Goal: Task Accomplishment & Management: Use online tool/utility

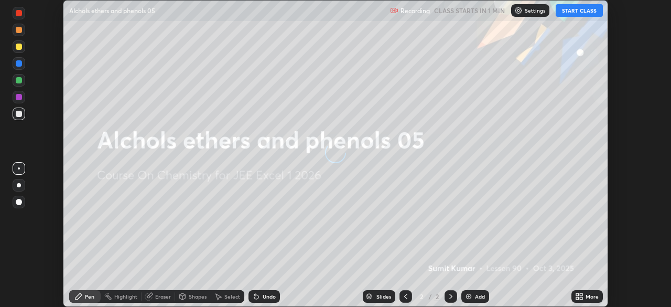
scroll to position [307, 670]
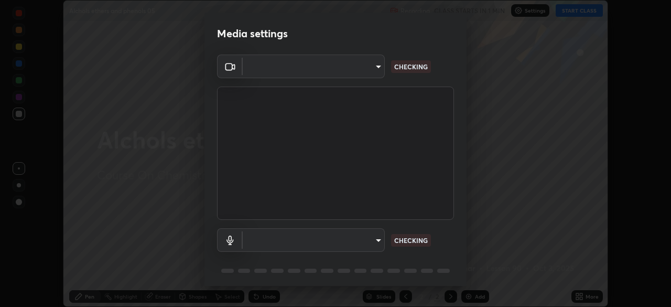
click at [373, 240] on body "Erase all Alchols ethers and phenols 05 Recording CLASS STARTS IN 1 MIN Setting…" at bounding box center [335, 153] width 671 height 307
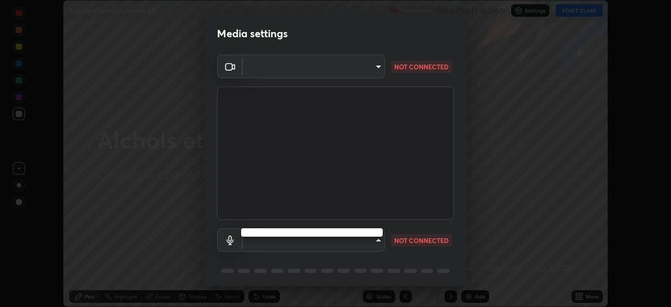
type input "913022e3bbb337ef4c56a3a1bc1945278763e83ed23a96943dce605de8dfc656"
type input "bef04e412724abd94ab17f51c46c94050894f67992973f842b18f11041e0dab1"
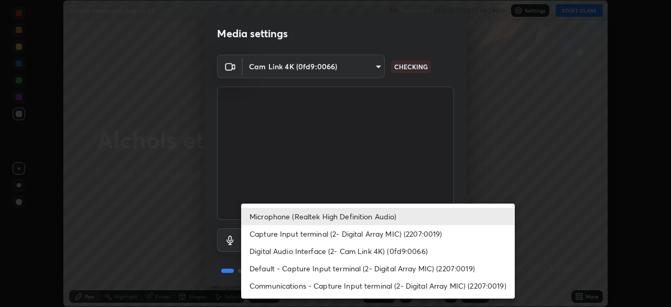
click at [303, 216] on li "Microphone (Realtek High Definition Audio)" at bounding box center [378, 216] width 274 height 17
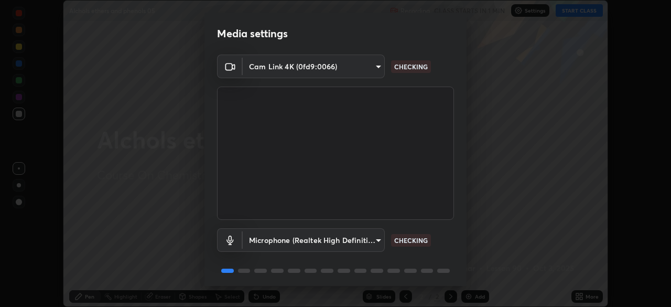
scroll to position [37, 0]
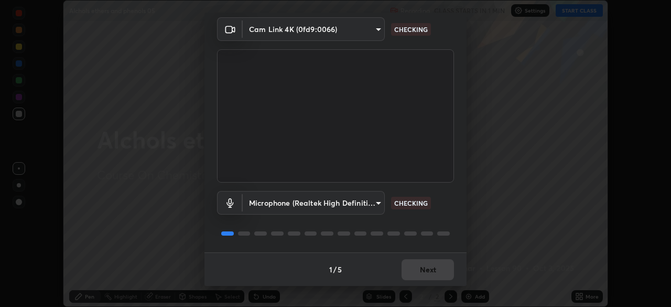
click at [406, 265] on div "1 / 5 Next" at bounding box center [335, 269] width 262 height 34
click at [405, 266] on div "1 / 5 Next" at bounding box center [335, 269] width 262 height 34
click at [408, 268] on div "1 / 5 Next" at bounding box center [335, 269] width 262 height 34
click at [409, 271] on div "1 / 5 Next" at bounding box center [335, 269] width 262 height 34
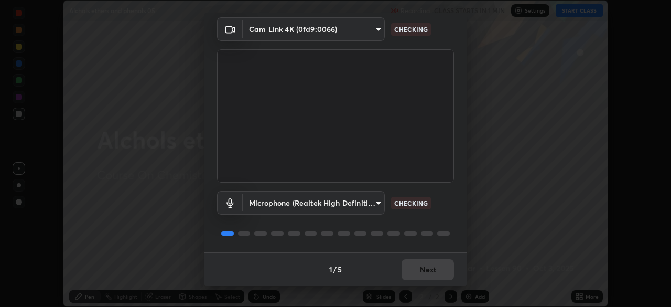
click at [409, 271] on div "1 / 5 Next" at bounding box center [335, 269] width 262 height 34
click at [408, 269] on div "1 / 5 Next" at bounding box center [335, 269] width 262 height 34
click at [417, 263] on div "1 / 5 Next" at bounding box center [335, 269] width 262 height 34
click at [420, 268] on button "Next" at bounding box center [427, 269] width 52 height 21
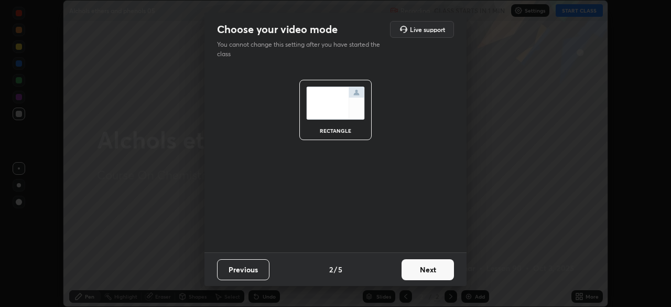
scroll to position [0, 0]
click at [423, 270] on button "Next" at bounding box center [427, 269] width 52 height 21
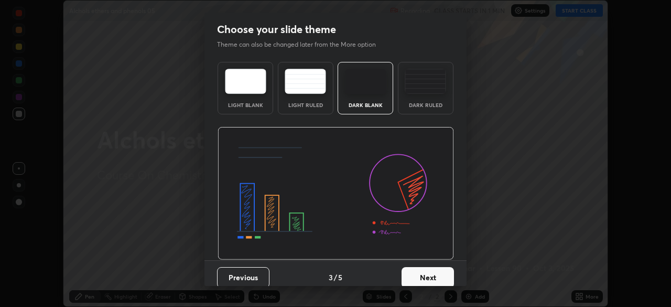
click at [423, 270] on button "Next" at bounding box center [427, 277] width 52 height 21
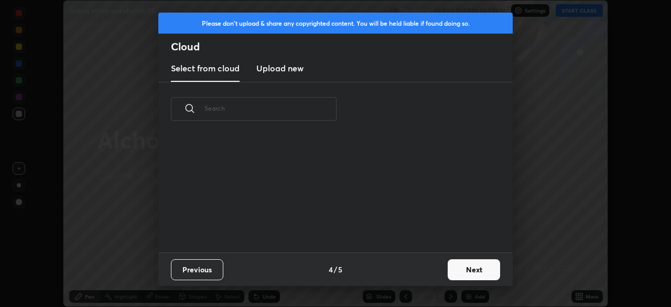
click at [457, 270] on button "Next" at bounding box center [474, 269] width 52 height 21
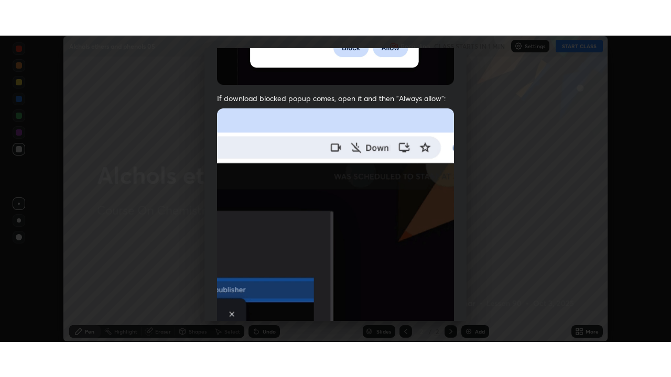
scroll to position [251, 0]
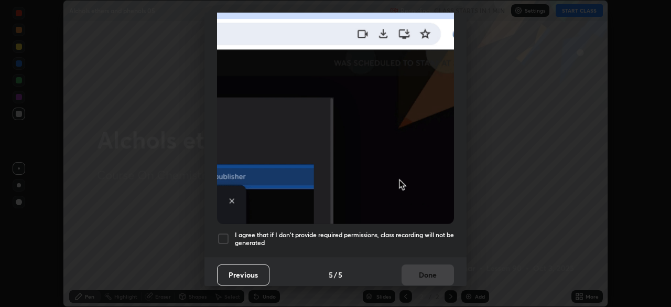
click at [223, 233] on div at bounding box center [223, 238] width 13 height 13
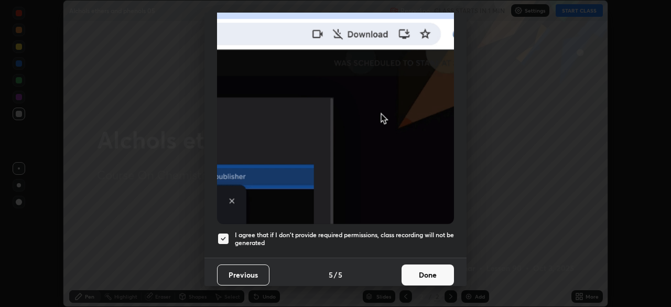
click at [414, 271] on button "Done" at bounding box center [427, 274] width 52 height 21
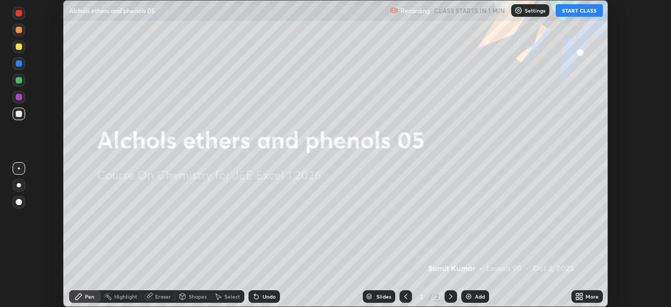
click at [466, 295] on img at bounding box center [468, 296] width 8 height 8
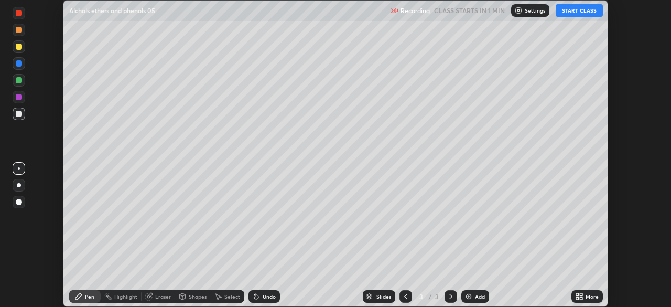
click at [572, 13] on button "START CLASS" at bounding box center [579, 10] width 47 height 13
click at [579, 298] on icon at bounding box center [579, 296] width 8 height 8
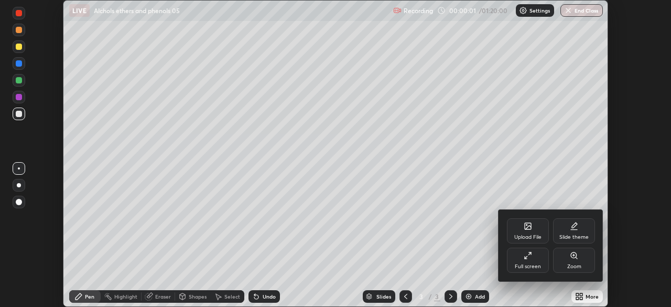
click at [535, 260] on div "Full screen" at bounding box center [528, 259] width 42 height 25
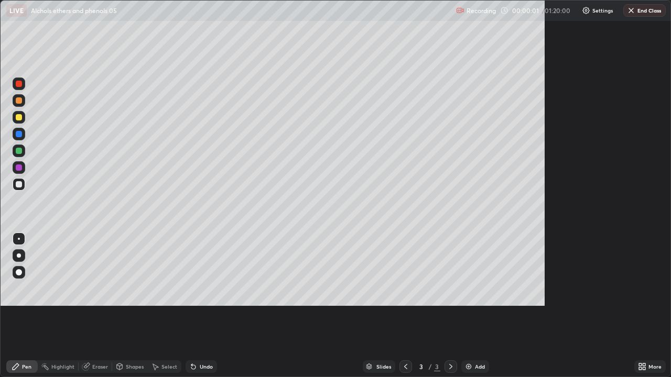
scroll to position [377, 671]
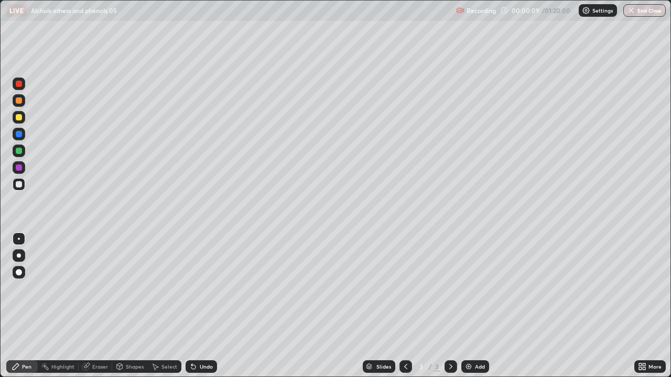
click at [20, 104] on div at bounding box center [19, 100] width 13 height 13
click at [18, 84] on div at bounding box center [19, 84] width 6 height 6
click at [18, 117] on div at bounding box center [19, 117] width 6 height 6
click at [96, 306] on div "Eraser" at bounding box center [100, 366] width 16 height 5
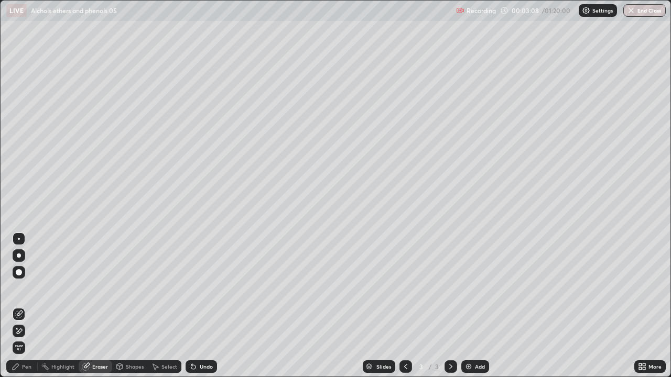
click at [20, 306] on div "Pen" at bounding box center [21, 367] width 31 height 13
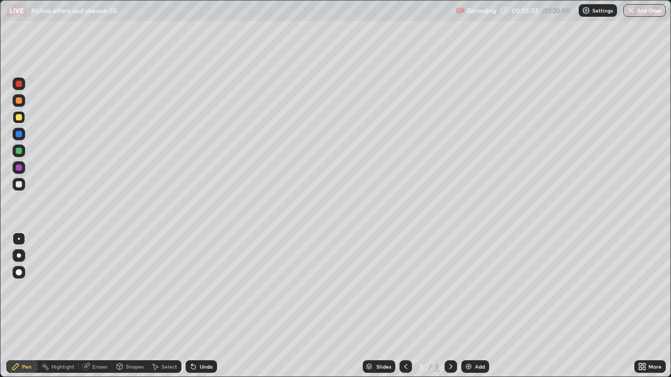
click at [18, 101] on div at bounding box center [19, 100] width 6 height 6
click at [475, 306] on div "Add" at bounding box center [475, 367] width 28 height 13
click at [98, 306] on div "Eraser" at bounding box center [100, 366] width 16 height 5
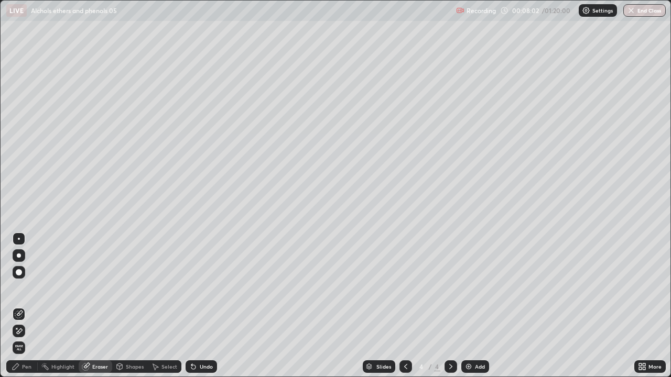
click at [26, 306] on div "Pen" at bounding box center [26, 366] width 9 height 5
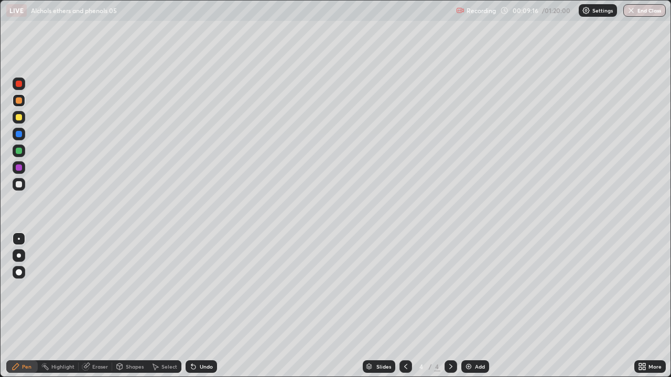
click at [16, 116] on div at bounding box center [19, 117] width 6 height 6
click at [472, 306] on div "Add" at bounding box center [475, 367] width 28 height 13
click at [403, 306] on icon at bounding box center [405, 367] width 8 height 8
click at [450, 306] on icon at bounding box center [451, 367] width 8 height 8
click at [462, 306] on div "Add" at bounding box center [475, 367] width 28 height 13
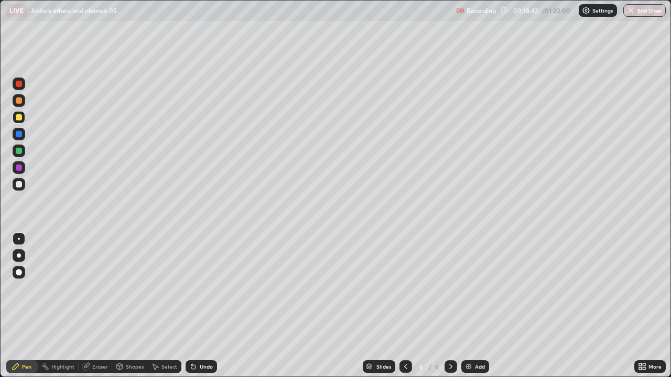
click at [191, 306] on icon at bounding box center [193, 367] width 4 height 4
click at [21, 100] on div at bounding box center [19, 100] width 6 height 6
click at [192, 306] on icon at bounding box center [193, 367] width 4 height 4
click at [404, 306] on icon at bounding box center [405, 366] width 3 height 5
click at [447, 306] on div at bounding box center [450, 367] width 13 height 13
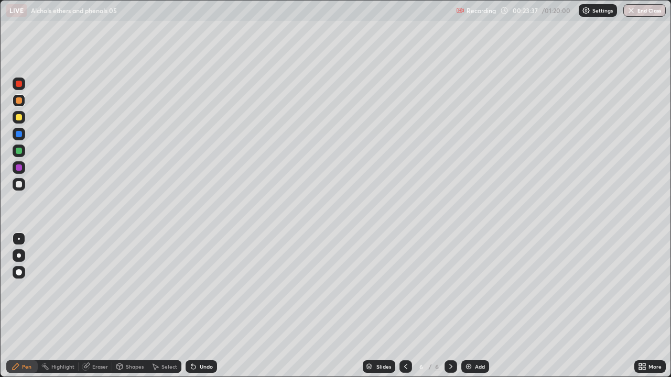
click at [191, 306] on icon at bounding box center [191, 364] width 1 height 1
click at [197, 306] on div "Undo" at bounding box center [201, 367] width 31 height 13
click at [198, 306] on div "Undo" at bounding box center [201, 367] width 31 height 13
click at [194, 306] on div "Undo" at bounding box center [201, 367] width 31 height 13
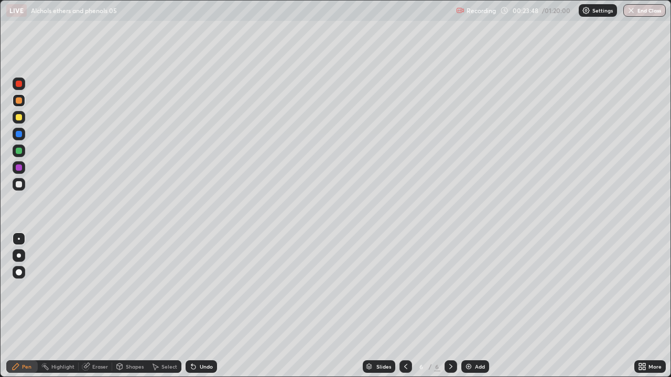
click at [191, 306] on icon at bounding box center [191, 364] width 1 height 1
click at [195, 306] on div "Undo" at bounding box center [201, 367] width 31 height 13
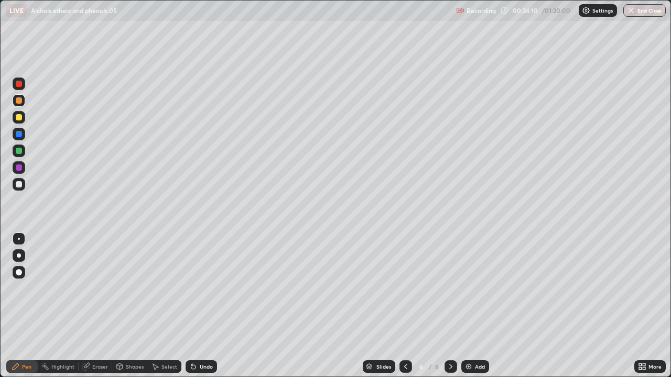
click at [195, 306] on div "Undo" at bounding box center [201, 367] width 31 height 13
click at [198, 306] on div "Undo" at bounding box center [201, 367] width 31 height 13
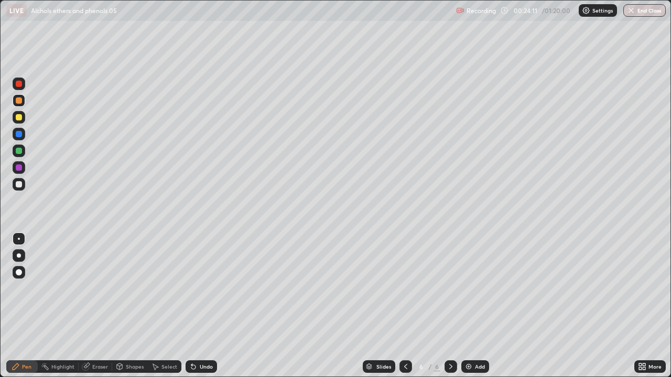
click at [198, 306] on div "Undo" at bounding box center [201, 367] width 31 height 13
click at [200, 306] on div "Undo" at bounding box center [206, 366] width 13 height 5
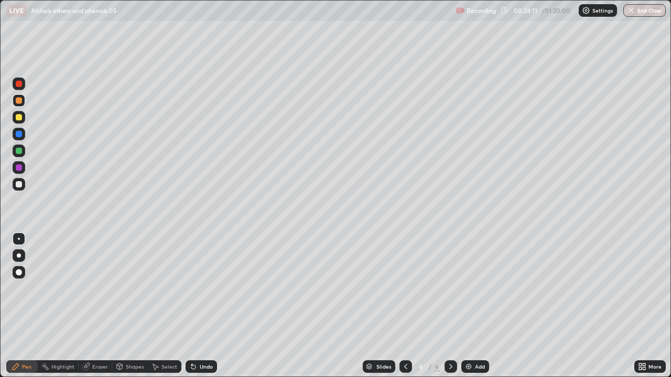
click at [200, 306] on div "Undo" at bounding box center [206, 366] width 13 height 5
click at [203, 306] on div "Undo" at bounding box center [201, 367] width 31 height 13
click at [208, 306] on div "Undo" at bounding box center [201, 367] width 31 height 13
click at [580, 306] on div "Slides 6 / 6 Add" at bounding box center [425, 366] width 417 height 21
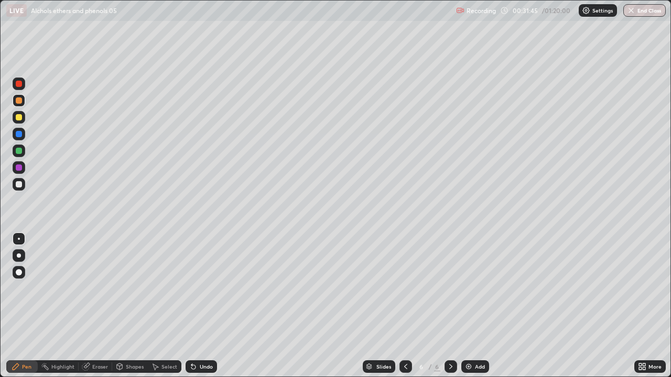
click at [100, 306] on div "Eraser" at bounding box center [100, 366] width 16 height 5
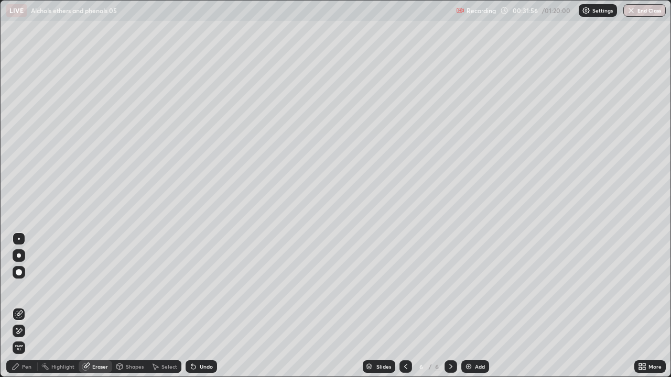
click at [29, 306] on div "Pen" at bounding box center [26, 366] width 9 height 5
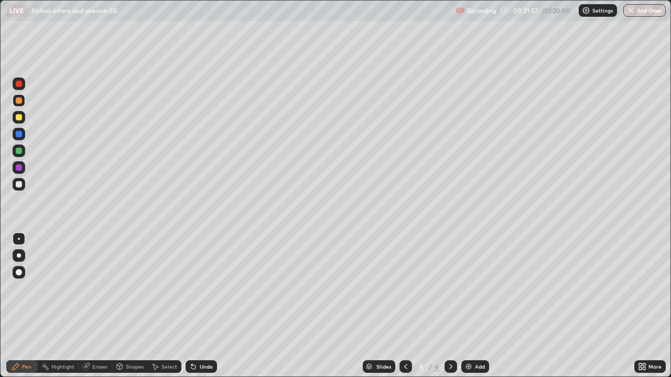
click at [19, 188] on div at bounding box center [19, 184] width 13 height 13
click at [406, 306] on div at bounding box center [405, 367] width 13 height 13
click at [450, 306] on icon at bounding box center [451, 367] width 8 height 8
click at [472, 306] on div "Add" at bounding box center [475, 367] width 28 height 13
click at [13, 88] on div at bounding box center [19, 83] width 13 height 17
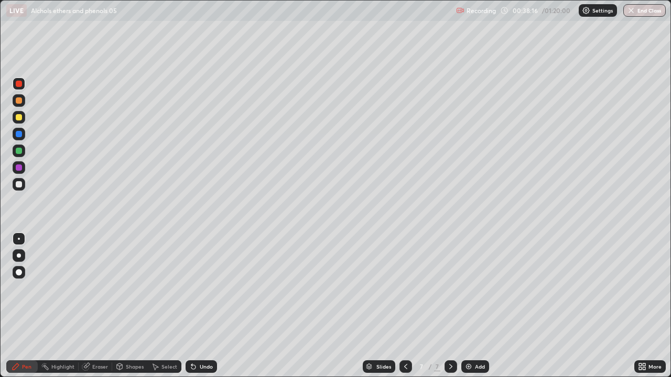
click at [464, 306] on img at bounding box center [468, 367] width 8 height 8
click at [14, 118] on div at bounding box center [19, 117] width 13 height 13
click at [96, 306] on div "Eraser" at bounding box center [100, 366] width 16 height 5
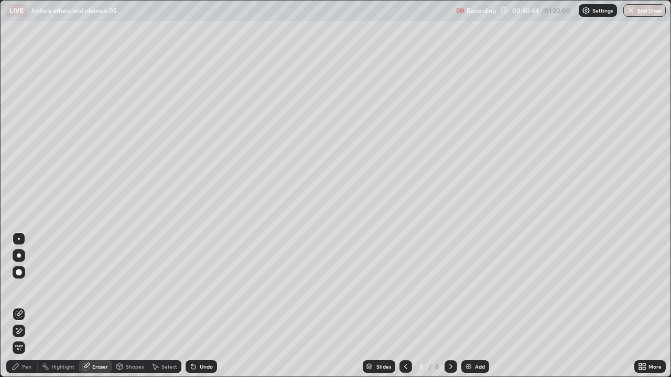
click at [193, 306] on icon at bounding box center [193, 367] width 4 height 4
click at [23, 306] on div "Pen" at bounding box center [26, 366] width 9 height 5
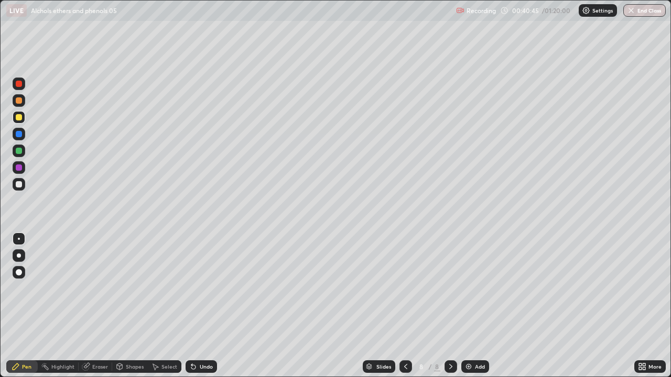
click at [18, 151] on div at bounding box center [19, 151] width 6 height 6
click at [466, 306] on img at bounding box center [468, 367] width 8 height 8
click at [100, 306] on div "Eraser" at bounding box center [100, 366] width 16 height 5
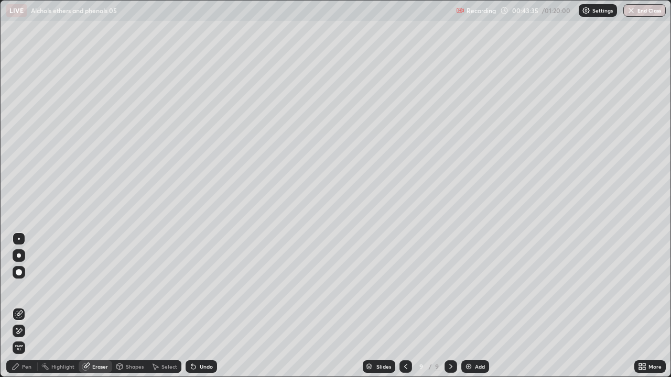
click at [20, 306] on div "Pen" at bounding box center [21, 367] width 31 height 13
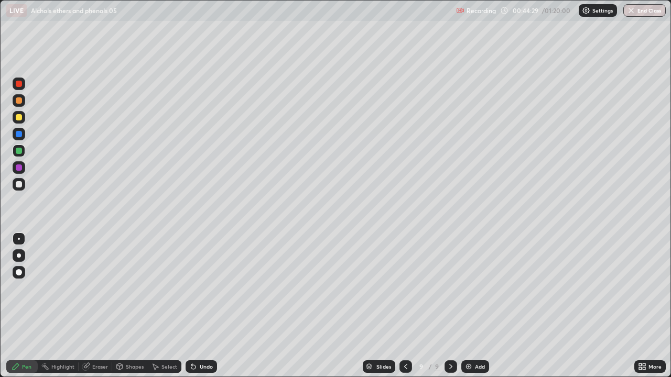
click at [466, 306] on img at bounding box center [468, 367] width 8 height 8
click at [13, 120] on div at bounding box center [19, 117] width 13 height 13
click at [198, 306] on div "Undo" at bounding box center [201, 367] width 31 height 13
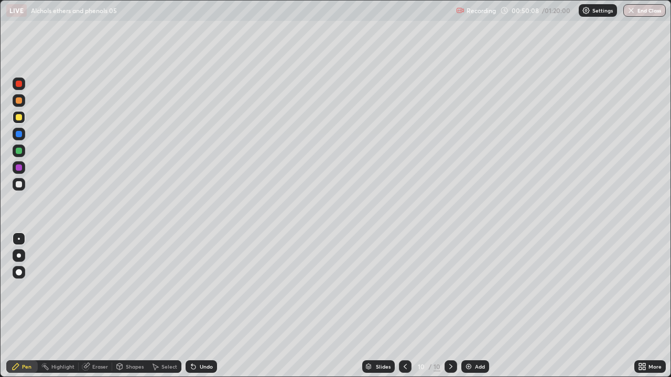
click at [0, 87] on div "Setting up your live class" at bounding box center [335, 188] width 671 height 377
click at [404, 306] on icon at bounding box center [405, 367] width 8 height 8
click at [450, 306] on icon at bounding box center [451, 367] width 8 height 8
click at [445, 306] on div at bounding box center [450, 367] width 13 height 13
click at [405, 306] on icon at bounding box center [405, 367] width 8 height 8
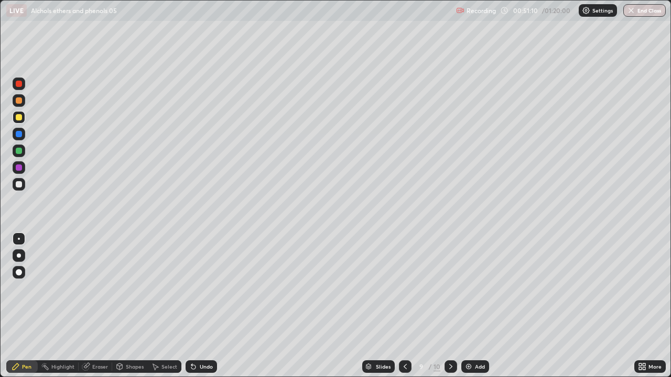
click at [450, 306] on icon at bounding box center [451, 367] width 8 height 8
click at [464, 306] on img at bounding box center [468, 367] width 8 height 8
click at [15, 102] on div at bounding box center [19, 100] width 13 height 13
click at [207, 306] on div "Undo" at bounding box center [206, 366] width 13 height 5
click at [94, 306] on div "Eraser" at bounding box center [96, 367] width 34 height 13
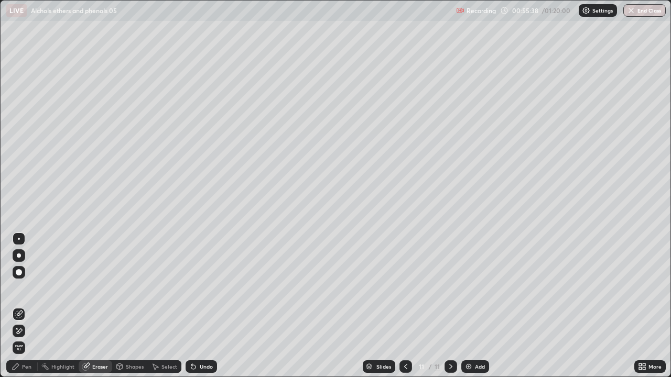
click at [31, 306] on div "Pen" at bounding box center [26, 366] width 9 height 5
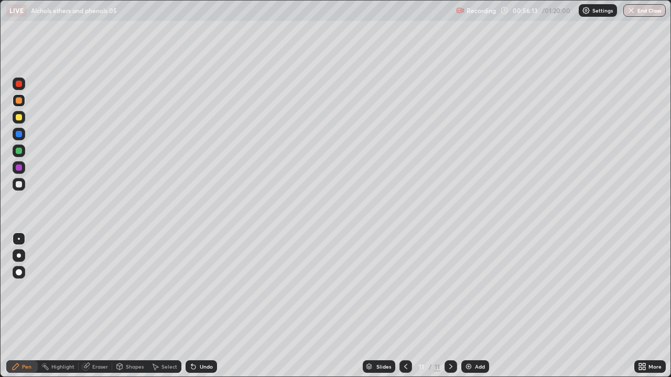
click at [13, 152] on div at bounding box center [19, 151] width 13 height 13
click at [468, 306] on img at bounding box center [468, 367] width 8 height 8
click at [15, 119] on div at bounding box center [19, 117] width 13 height 13
click at [472, 306] on div "Add" at bounding box center [475, 367] width 28 height 13
click at [19, 149] on div at bounding box center [19, 151] width 6 height 6
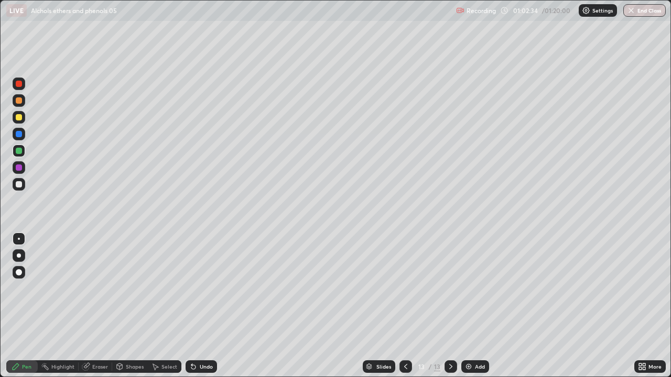
click at [14, 118] on div at bounding box center [19, 117] width 13 height 13
click at [466, 306] on img at bounding box center [468, 367] width 8 height 8
click at [13, 102] on div at bounding box center [19, 100] width 13 height 13
click at [0, 281] on div "Setting up your live class" at bounding box center [335, 188] width 671 height 377
click at [15, 153] on div at bounding box center [19, 151] width 13 height 13
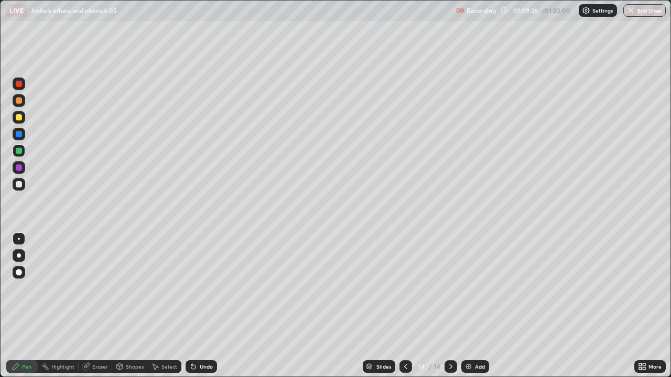
click at [405, 306] on icon at bounding box center [405, 367] width 8 height 8
click at [452, 306] on icon at bounding box center [451, 367] width 8 height 8
click at [467, 306] on img at bounding box center [468, 367] width 8 height 8
click at [16, 82] on div at bounding box center [19, 84] width 6 height 6
click at [466, 306] on img at bounding box center [468, 367] width 8 height 8
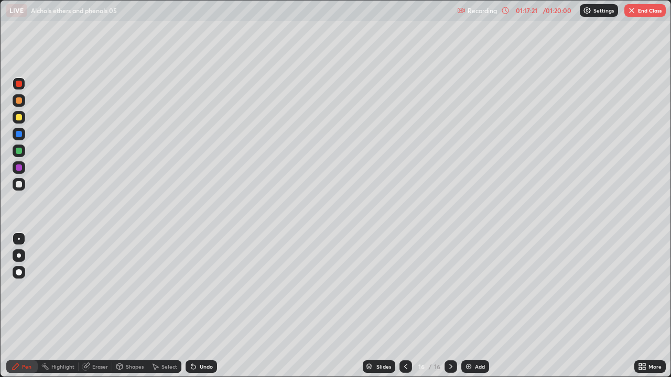
click at [14, 153] on div at bounding box center [19, 151] width 13 height 13
click at [633, 13] on img "button" at bounding box center [631, 10] width 8 height 8
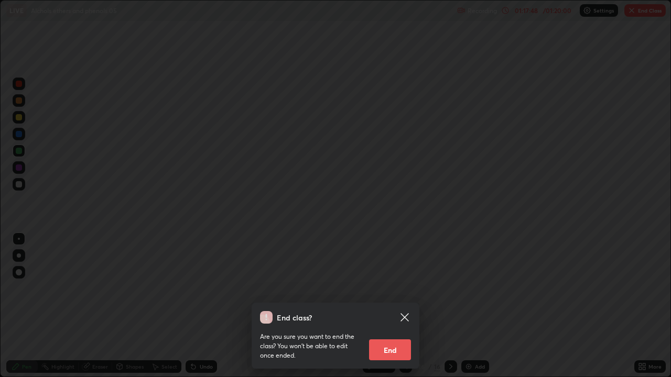
click at [394, 306] on button "End" at bounding box center [390, 350] width 42 height 21
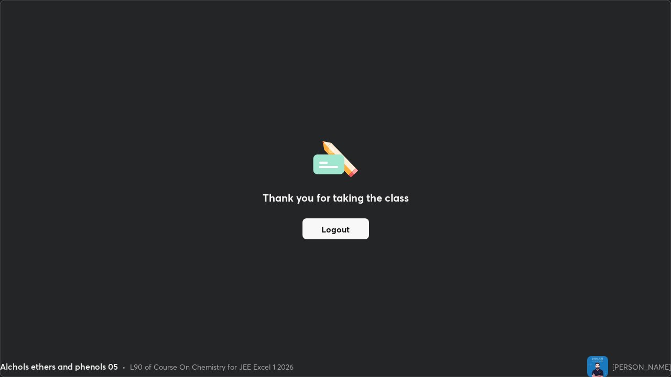
click at [325, 226] on button "Logout" at bounding box center [335, 229] width 67 height 21
